Goal: Check status

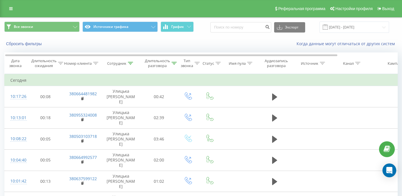
scroll to position [0, 1]
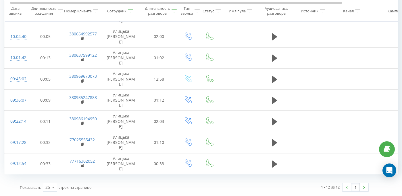
scroll to position [0, 5]
